Goal: Task Accomplishment & Management: Manage account settings

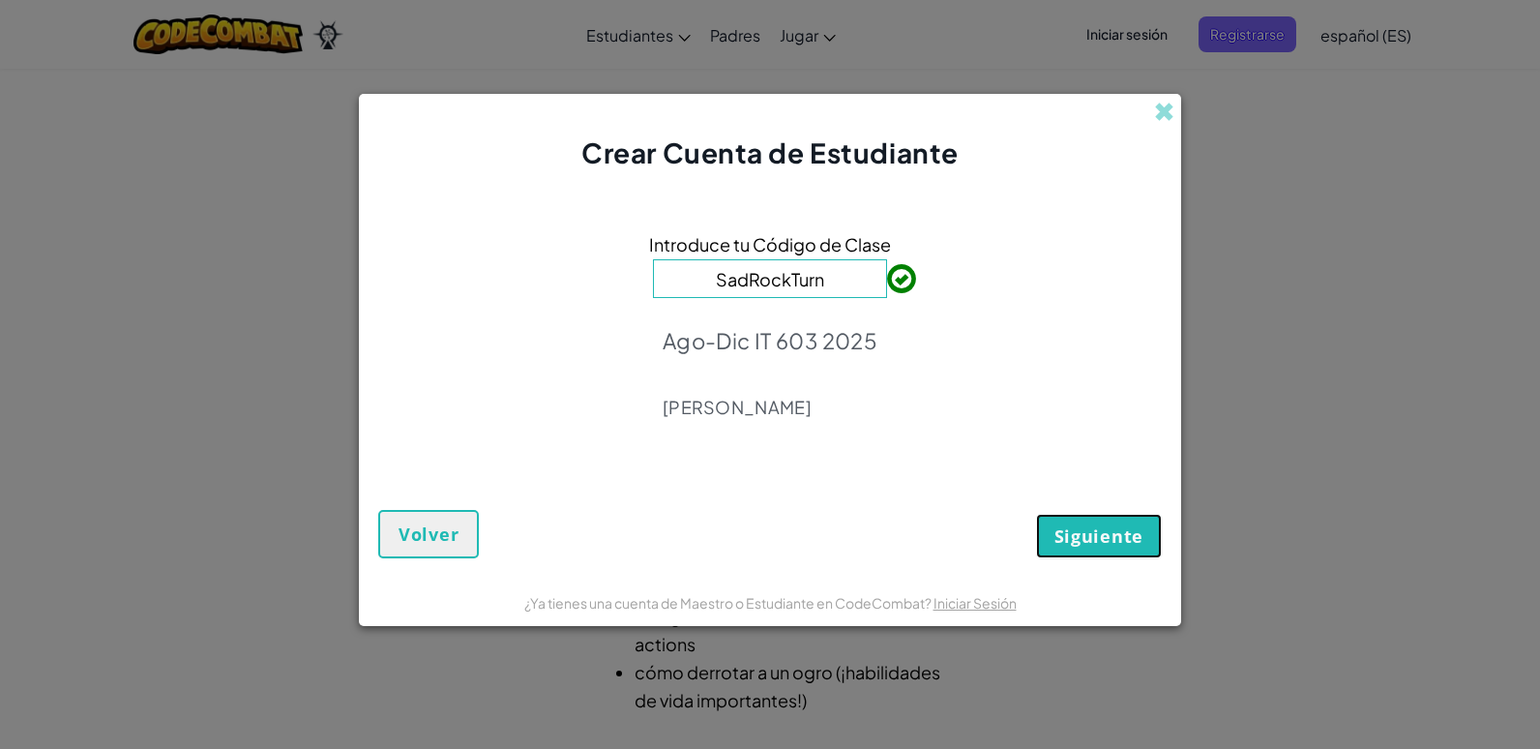
click at [1103, 541] on span "Siguiente" at bounding box center [1098, 535] width 89 height 23
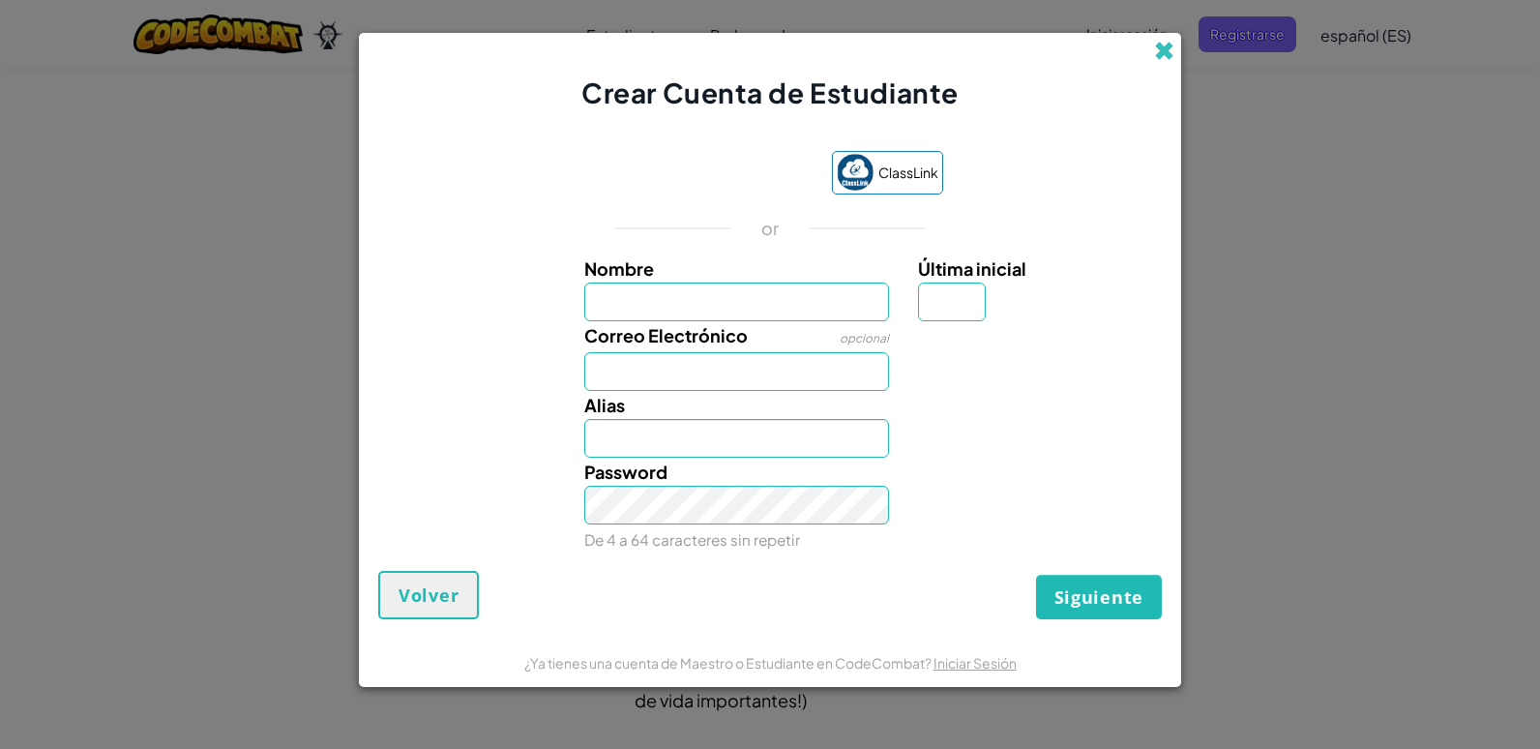
click at [1165, 50] on span at bounding box center [1164, 51] width 20 height 20
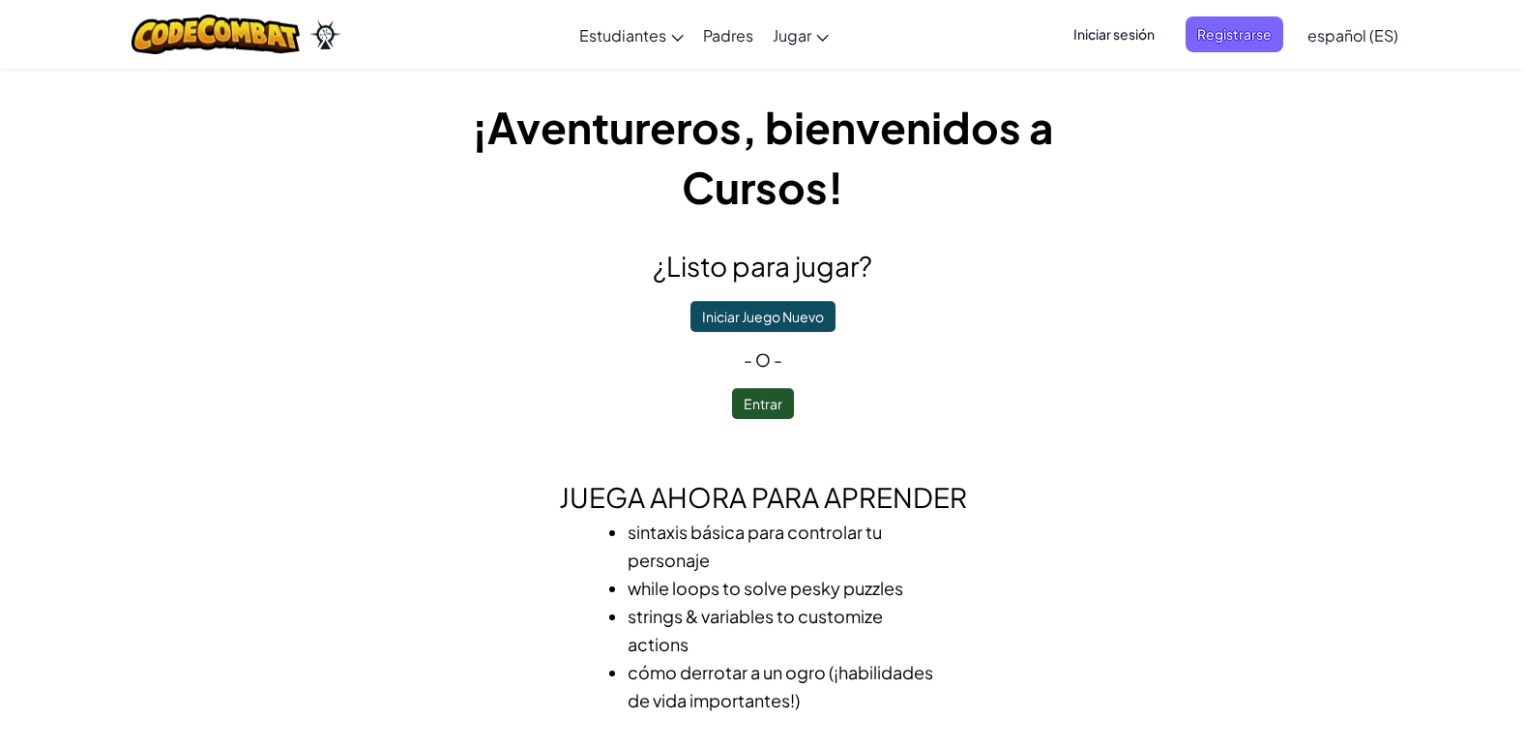
click at [1128, 35] on span "Iniciar sesión" at bounding box center [1114, 34] width 104 height 36
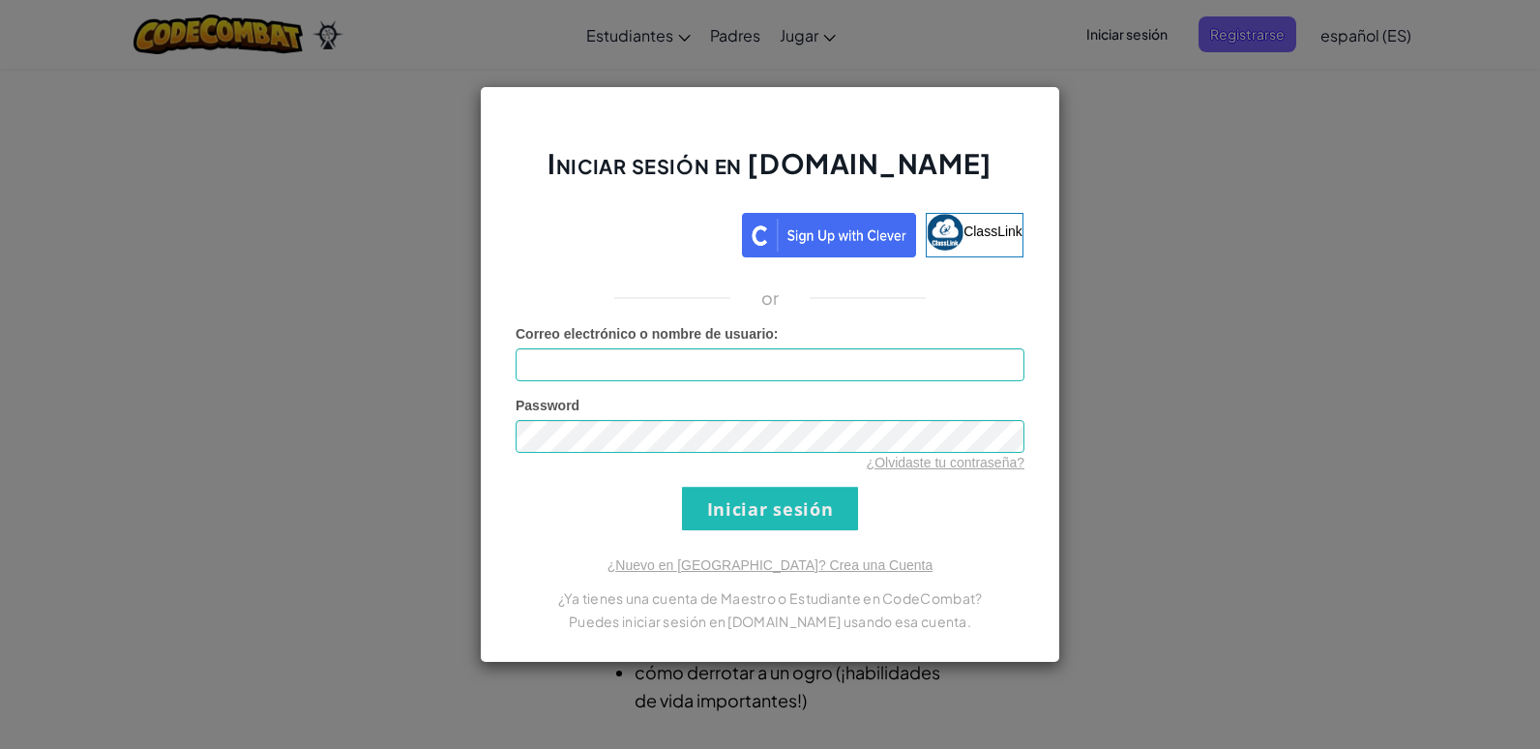
click at [764, 422] on div "Password ¿Olvidaste tu contraseña?" at bounding box center [770, 434] width 509 height 76
click at [711, 356] on input "Correo electrónico o nombre de usuario :" at bounding box center [770, 364] width 509 height 33
type input "[EMAIL_ADDRESS][DOMAIN_NAME]"
click at [756, 500] on input "Iniciar sesión" at bounding box center [770, 509] width 176 height 44
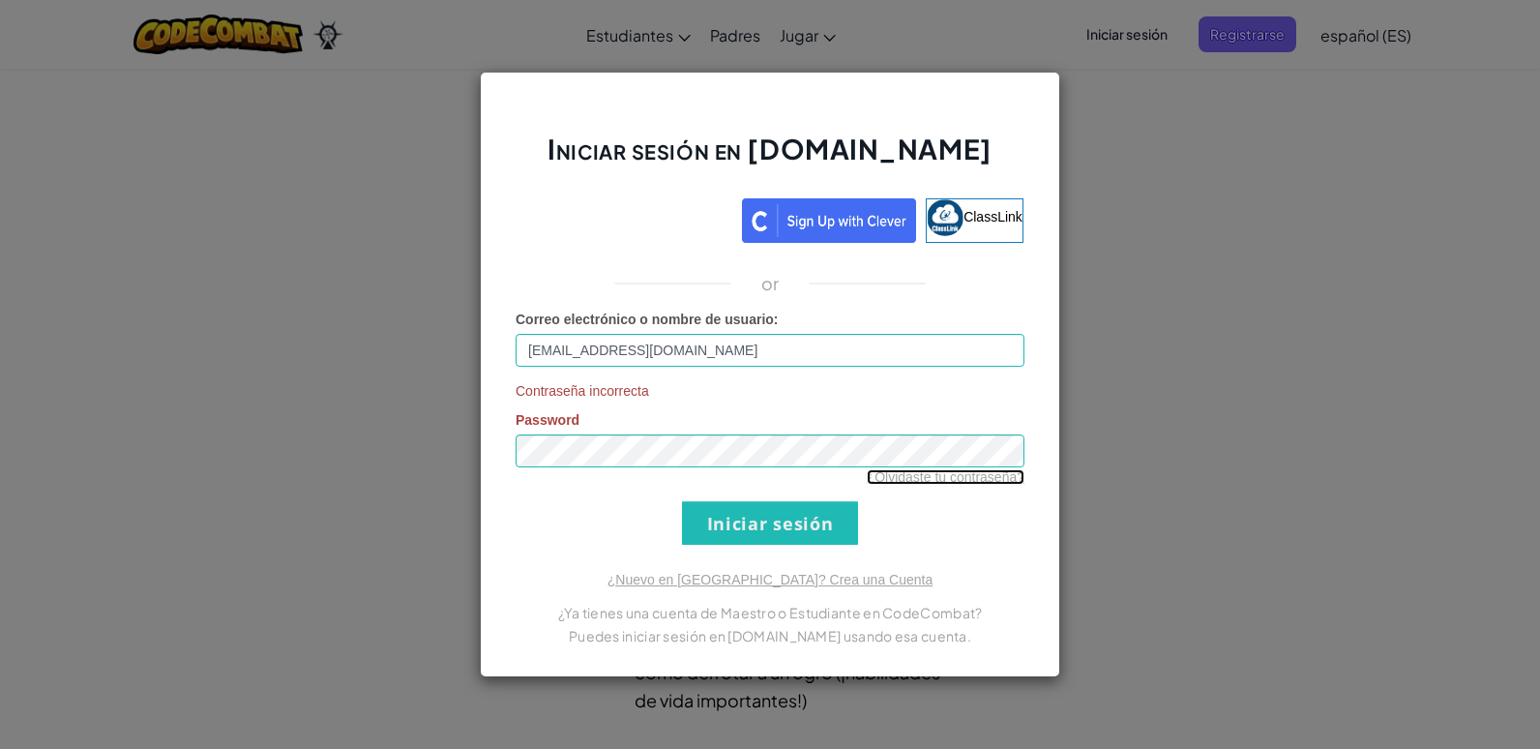
click at [929, 470] on link "¿Olvidaste tu contraseña?" at bounding box center [946, 476] width 158 height 15
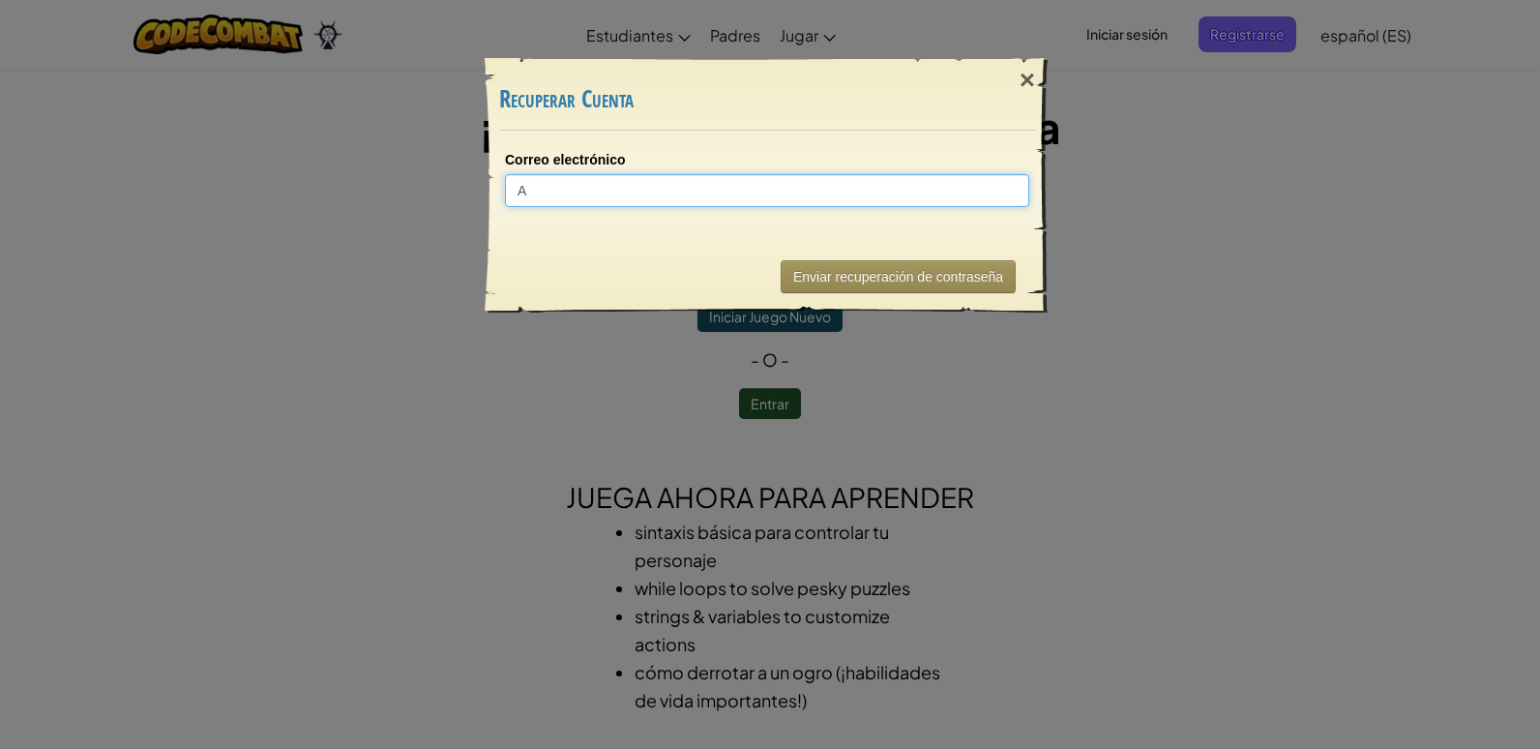
type input "AL"
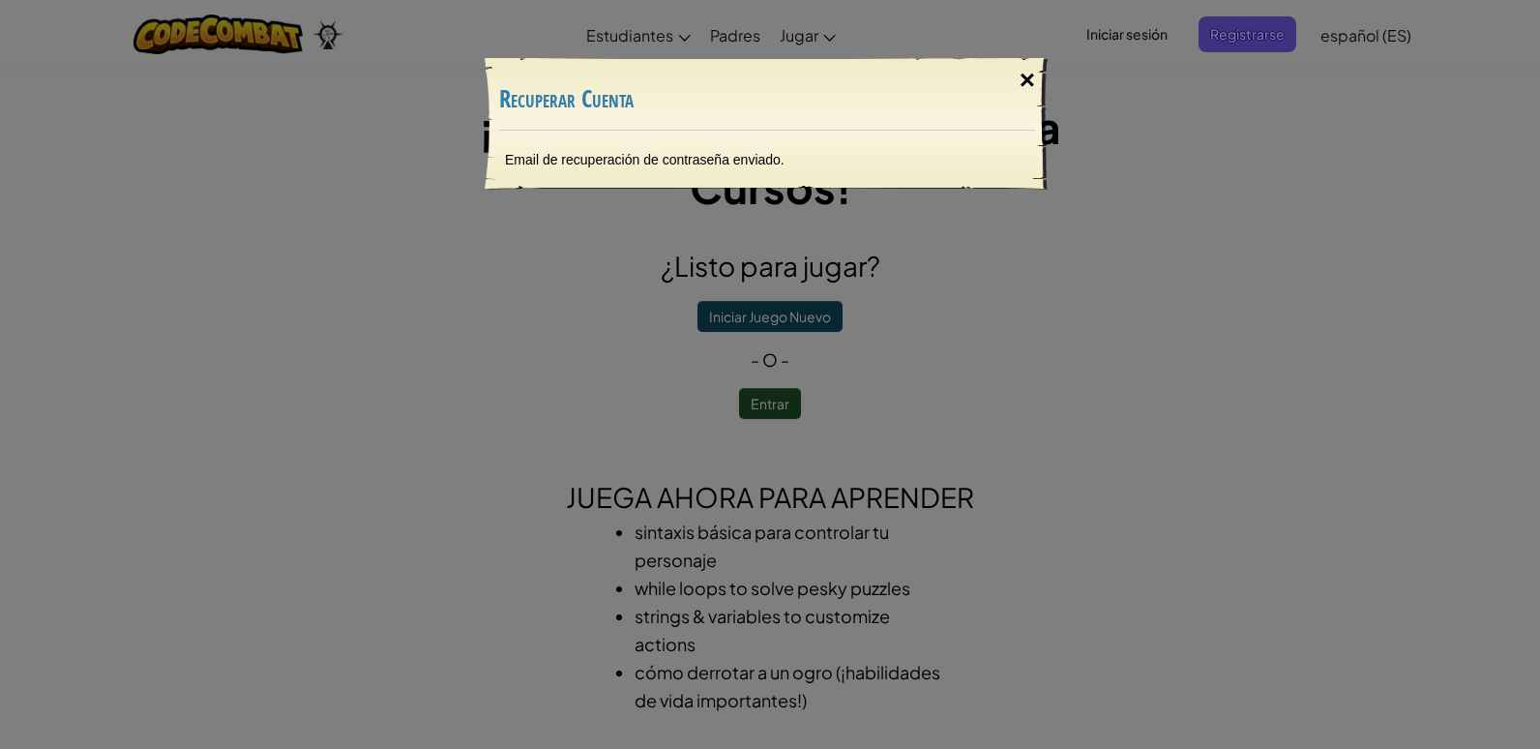
click at [1029, 68] on div "×" at bounding box center [1027, 80] width 44 height 56
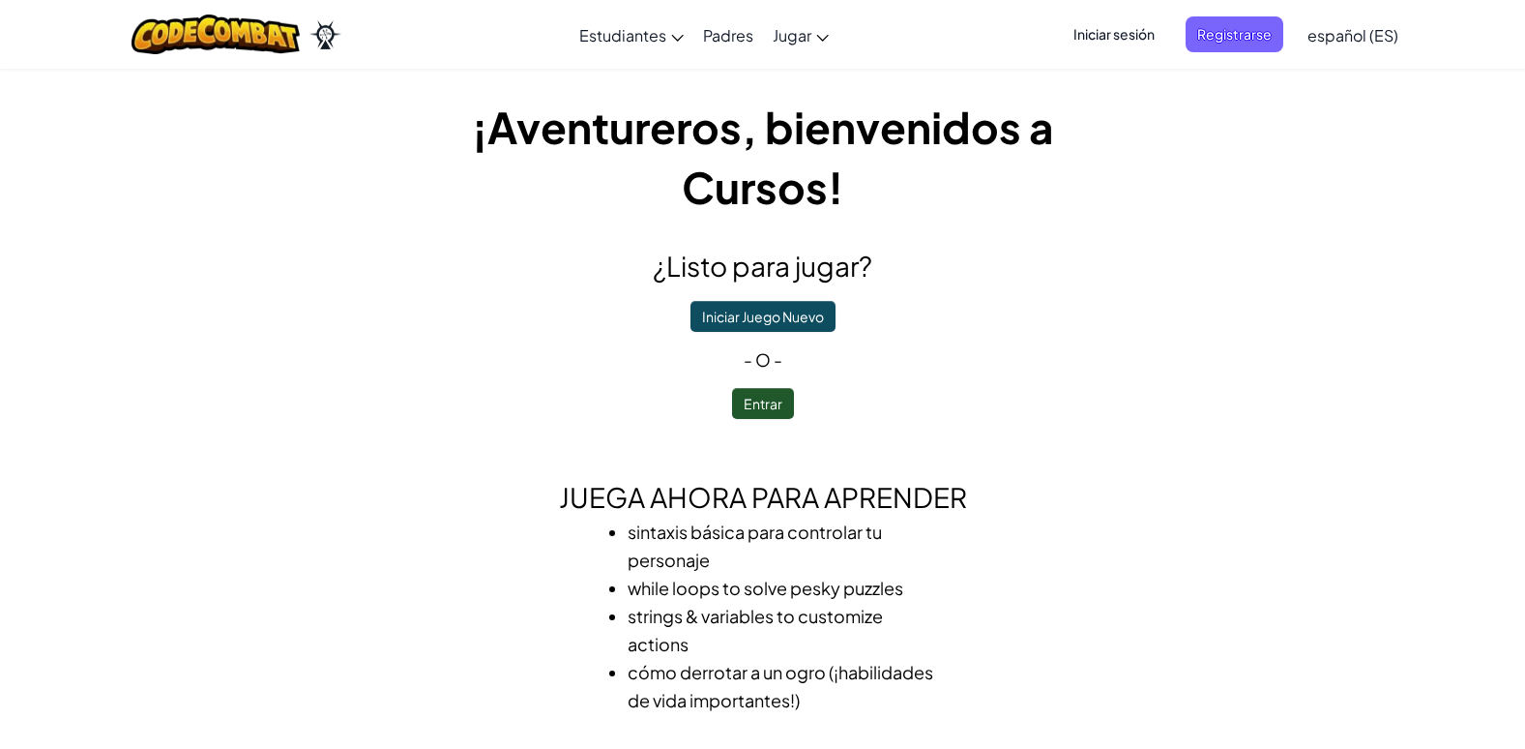
click at [1109, 38] on span "Iniciar sesión" at bounding box center [1114, 34] width 104 height 36
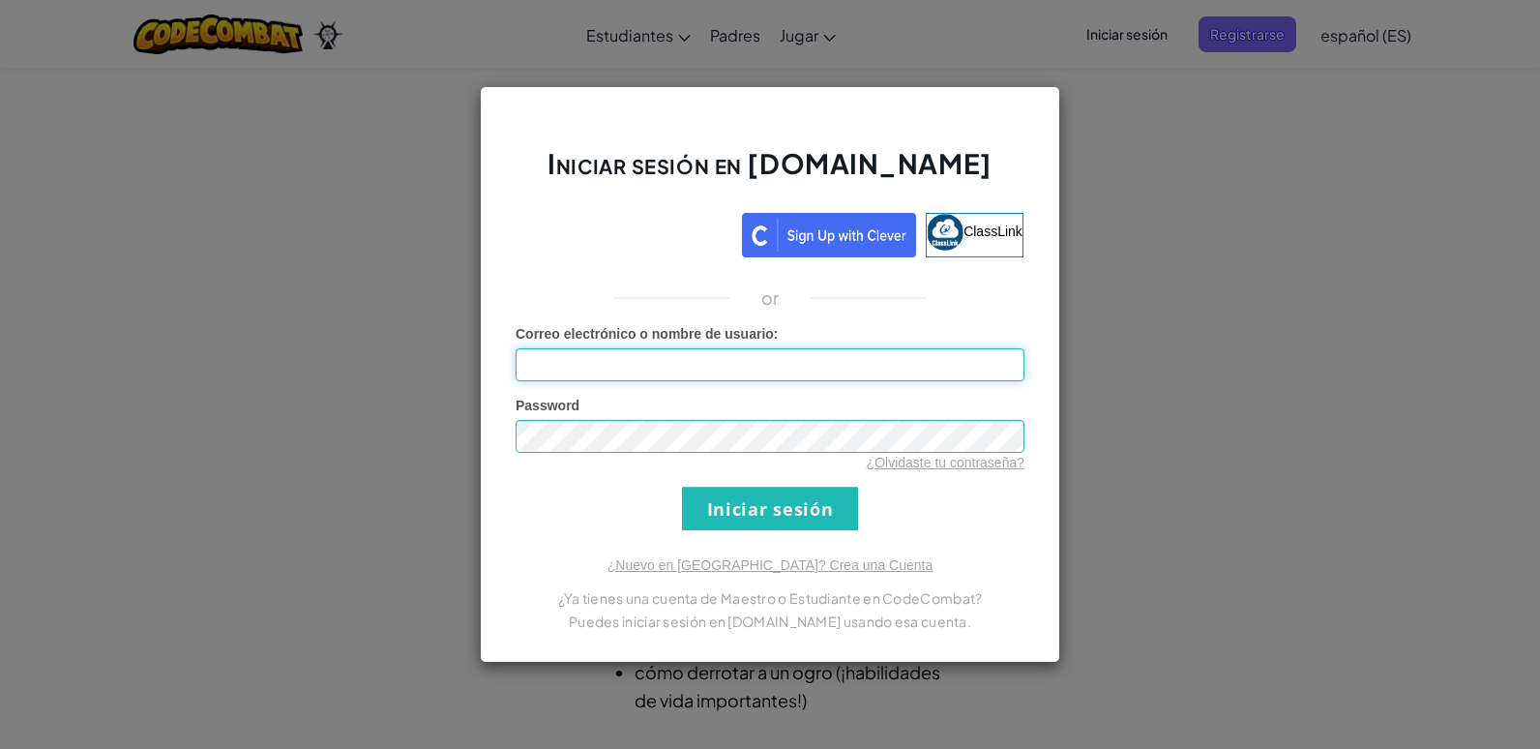
click at [730, 361] on input "Correo electrónico o nombre de usuario :" at bounding box center [770, 364] width 509 height 33
type input "[EMAIL_ADDRESS][DOMAIN_NAME]"
click at [824, 510] on input "Iniciar sesión" at bounding box center [770, 509] width 176 height 44
